Goal: Complete application form

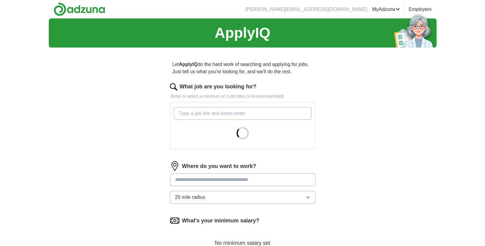
click at [209, 115] on input "What job are you looking for?" at bounding box center [243, 113] width 138 height 13
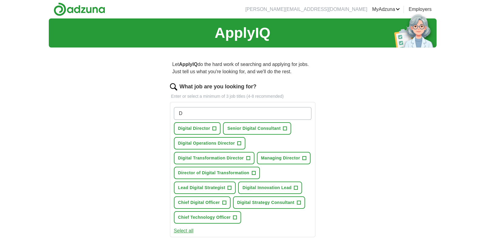
type input "D"
click at [249, 157] on span "+" at bounding box center [248, 158] width 4 height 5
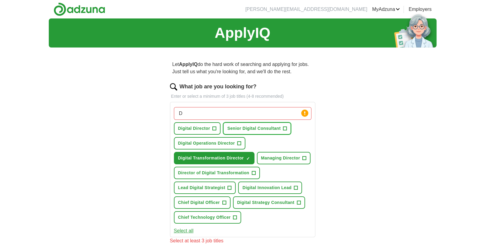
click at [288, 125] on button "Senior Digital Consultant +" at bounding box center [257, 128] width 68 height 12
click at [216, 127] on span "+" at bounding box center [215, 128] width 4 height 5
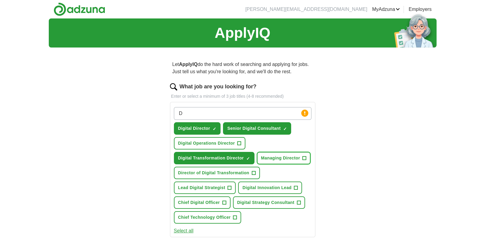
click at [304, 159] on span "+" at bounding box center [305, 158] width 4 height 5
click at [254, 173] on span "+" at bounding box center [254, 173] width 4 height 5
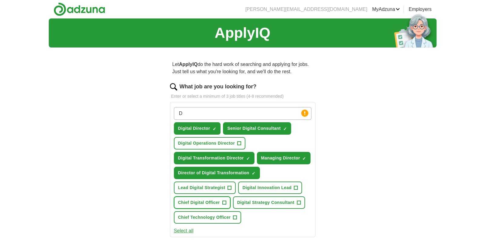
click at [223, 203] on span "+" at bounding box center [224, 203] width 4 height 5
click at [236, 216] on span "+" at bounding box center [235, 218] width 4 height 5
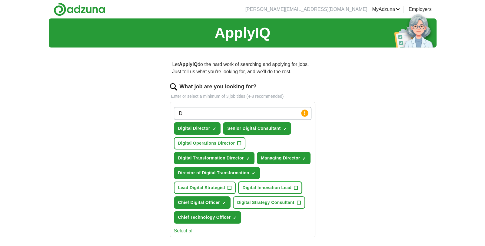
click at [293, 188] on button "Digital Innovation Lead +" at bounding box center [270, 188] width 64 height 12
click at [239, 143] on span "+" at bounding box center [240, 143] width 4 height 5
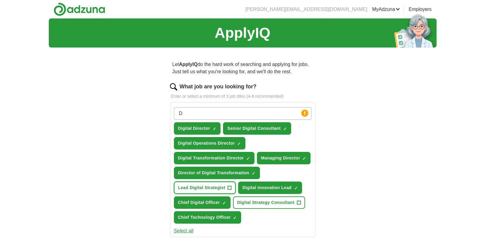
click at [226, 187] on button "Lead Digital Strategist +" at bounding box center [205, 188] width 62 height 12
click at [303, 200] on button "Digital Strategy Consultant +" at bounding box center [269, 203] width 72 height 12
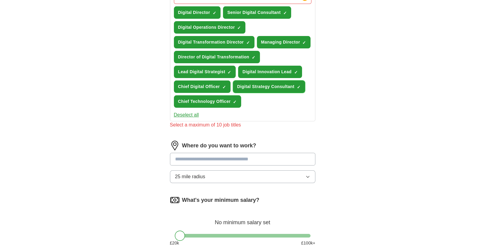
scroll to position [118, 0]
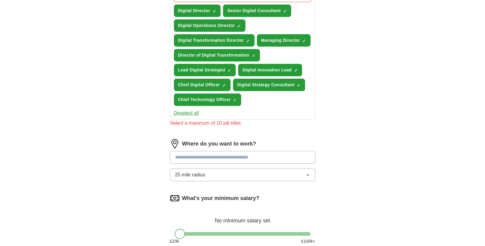
click at [224, 153] on input at bounding box center [242, 157] width 145 height 13
click at [233, 154] on input "********" at bounding box center [242, 157] width 145 height 13
click at [229, 174] on button "25 mile radius" at bounding box center [242, 175] width 145 height 13
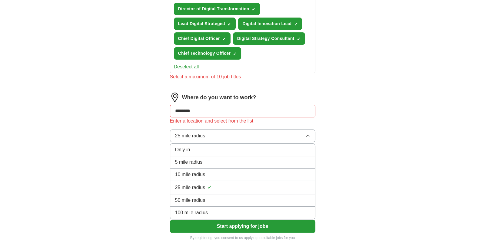
scroll to position [169, 0]
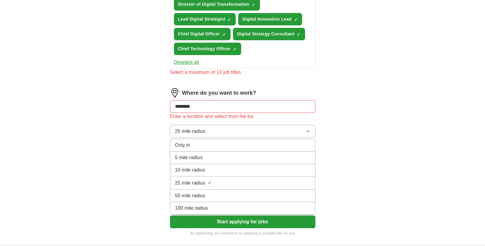
click at [229, 179] on div "25 mile radius ✓" at bounding box center [242, 183] width 135 height 8
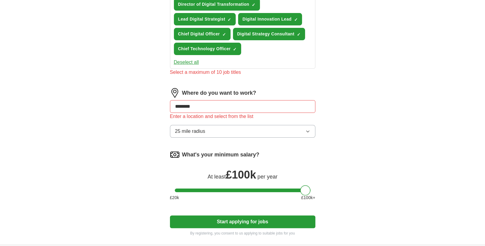
drag, startPoint x: 181, startPoint y: 190, endPoint x: 322, endPoint y: 196, distance: 141.4
click at [322, 196] on div "Let ApplyIQ do the hard work of searching and applying for jobs. Just tell us w…" at bounding box center [243, 64] width 194 height 361
click at [232, 105] on input "********" at bounding box center [242, 106] width 145 height 13
type input "*"
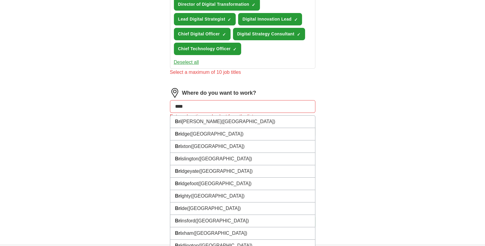
type input "*****"
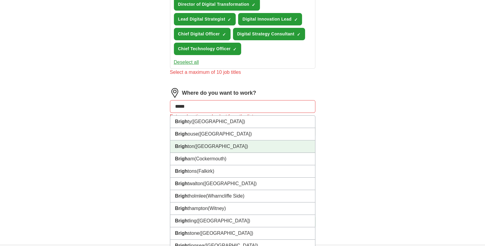
click at [216, 147] on span "([GEOGRAPHIC_DATA])" at bounding box center [222, 146] width 54 height 5
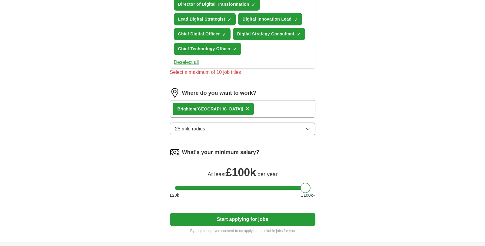
click at [217, 129] on button "25 mile radius" at bounding box center [242, 129] width 145 height 13
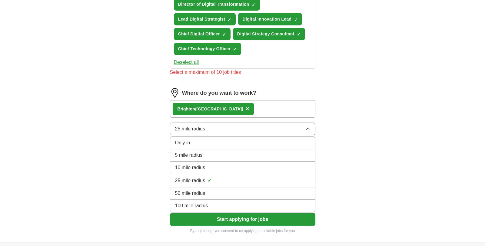
click at [199, 190] on span "50 mile radius" at bounding box center [190, 193] width 30 height 7
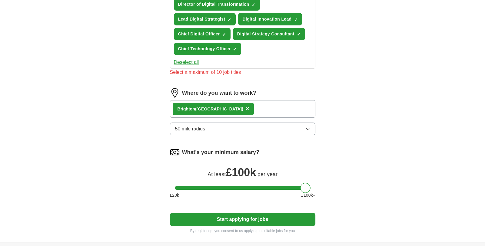
click at [232, 214] on button "Start applying for jobs" at bounding box center [242, 219] width 145 height 13
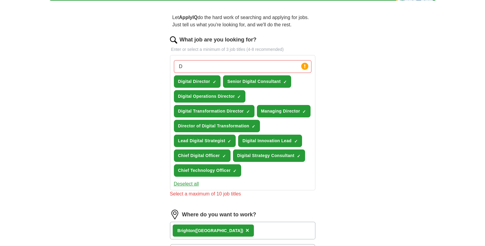
scroll to position [47, 0]
click at [202, 82] on span "Digital Director" at bounding box center [194, 82] width 32 height 6
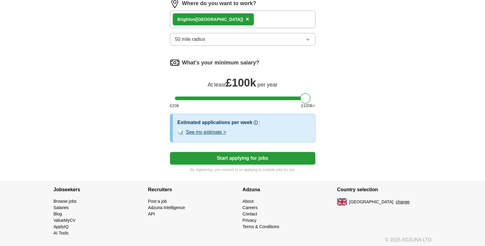
scroll to position [250, 0]
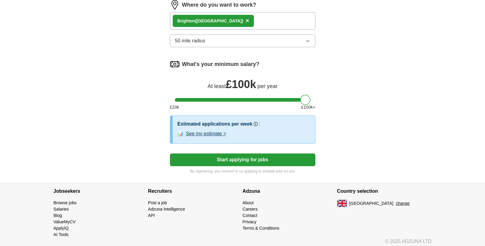
click at [240, 157] on button "Start applying for jobs" at bounding box center [242, 160] width 145 height 13
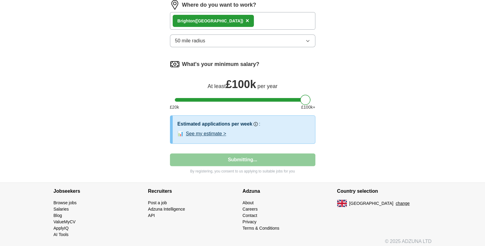
select select "**"
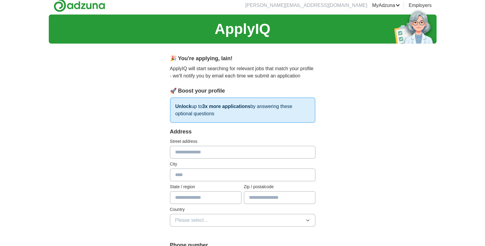
scroll to position [0, 0]
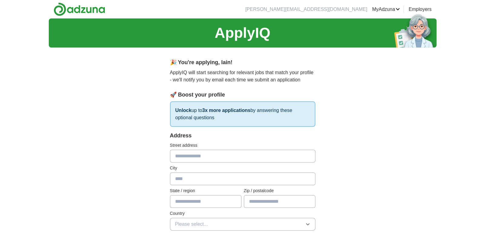
click at [240, 156] on input "text" at bounding box center [242, 156] width 145 height 13
type input "**********"
type input "*******"
type input "**********"
type input "********"
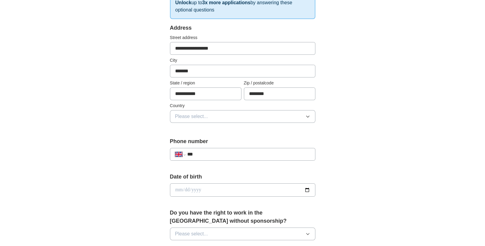
scroll to position [111, 0]
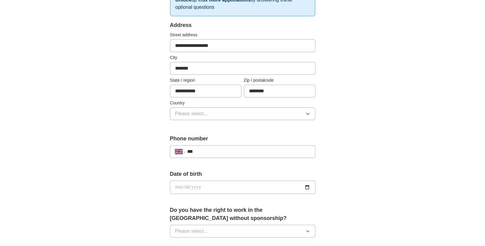
click at [229, 115] on button "Please select..." at bounding box center [242, 114] width 145 height 13
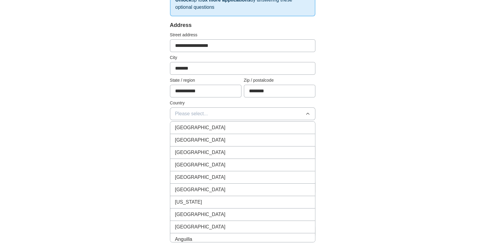
click at [225, 124] on div "[GEOGRAPHIC_DATA]" at bounding box center [242, 127] width 135 height 7
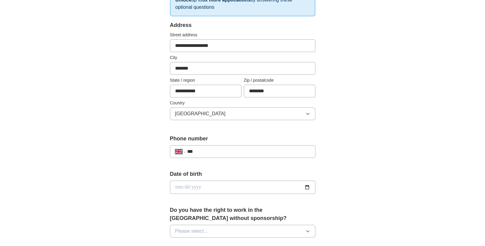
click at [219, 151] on input "***" at bounding box center [248, 151] width 123 height 7
type input "**********"
click at [213, 191] on input "date" at bounding box center [242, 187] width 145 height 13
type input "**********"
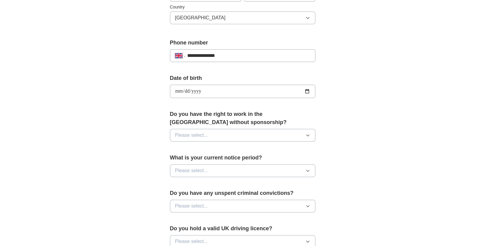
scroll to position [212, 0]
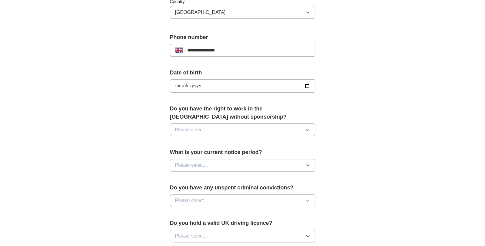
click at [247, 127] on button "Please select..." at bounding box center [242, 130] width 145 height 13
click at [228, 145] on div "Yes" at bounding box center [242, 143] width 135 height 7
click at [226, 163] on button "Please select..." at bounding box center [242, 165] width 145 height 13
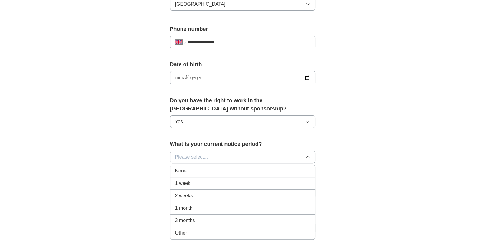
scroll to position [222, 0]
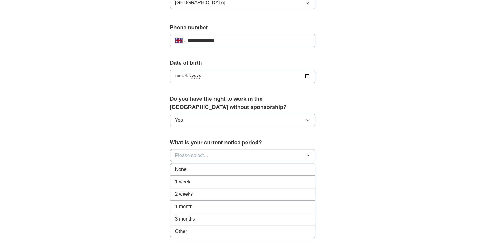
click at [215, 206] on div "1 month" at bounding box center [242, 206] width 135 height 7
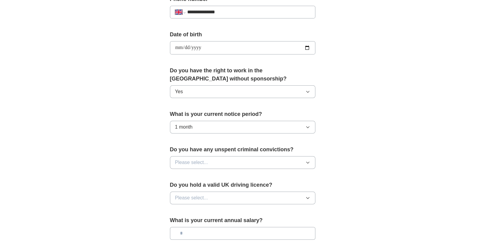
scroll to position [252, 0]
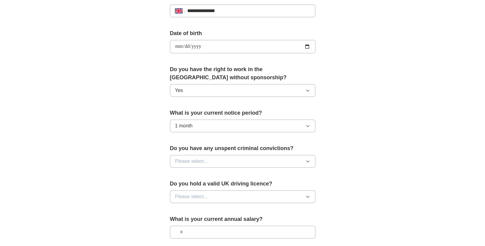
click at [242, 167] on div "Do you have any unspent criminal convictions? Please select..." at bounding box center [242, 159] width 145 height 28
click at [244, 158] on button "Please select..." at bounding box center [242, 161] width 145 height 13
click at [224, 186] on div "No" at bounding box center [242, 187] width 135 height 7
click at [231, 197] on button "Please select..." at bounding box center [242, 197] width 145 height 13
click at [226, 208] on div "Yes" at bounding box center [242, 210] width 135 height 7
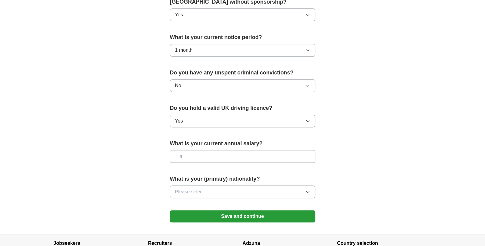
scroll to position [330, 0]
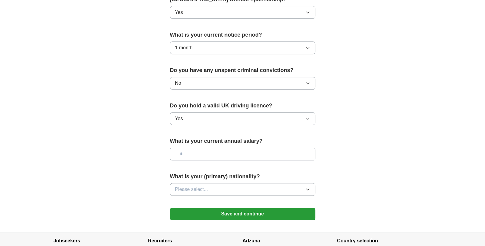
click at [244, 142] on label "What is your current annual salary?" at bounding box center [242, 141] width 145 height 8
click at [242, 150] on input "text" at bounding box center [242, 154] width 145 height 13
type input "********"
click at [248, 186] on button "Please select..." at bounding box center [242, 189] width 145 height 13
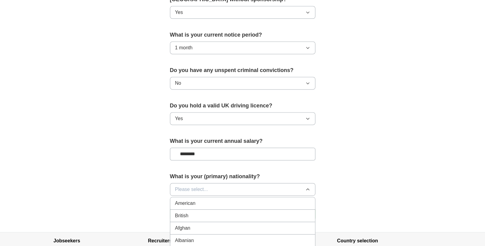
click at [229, 213] on div "British" at bounding box center [242, 215] width 135 height 7
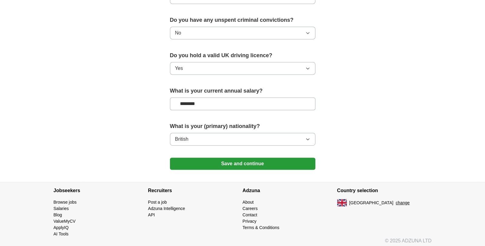
scroll to position [382, 0]
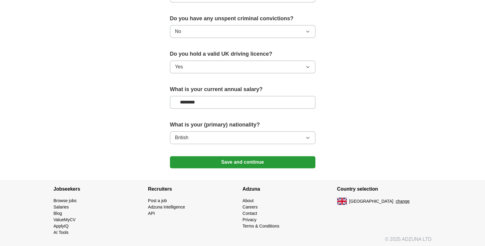
click at [266, 160] on button "Save and continue" at bounding box center [242, 162] width 145 height 12
